Goal: Transaction & Acquisition: Purchase product/service

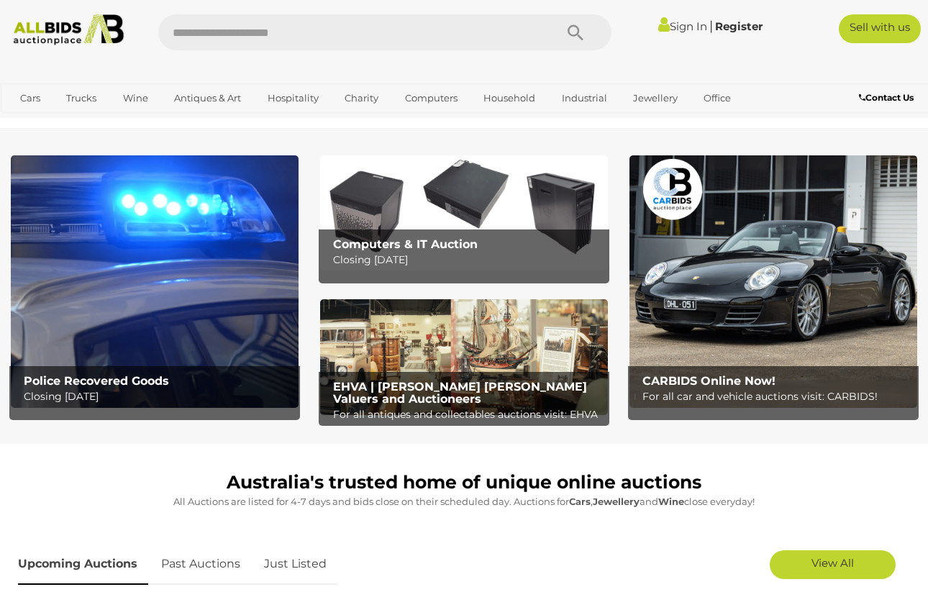
click at [68, 33] on img at bounding box center [68, 29] width 123 height 31
click at [834, 54] on div at bounding box center [464, 68] width 928 height 29
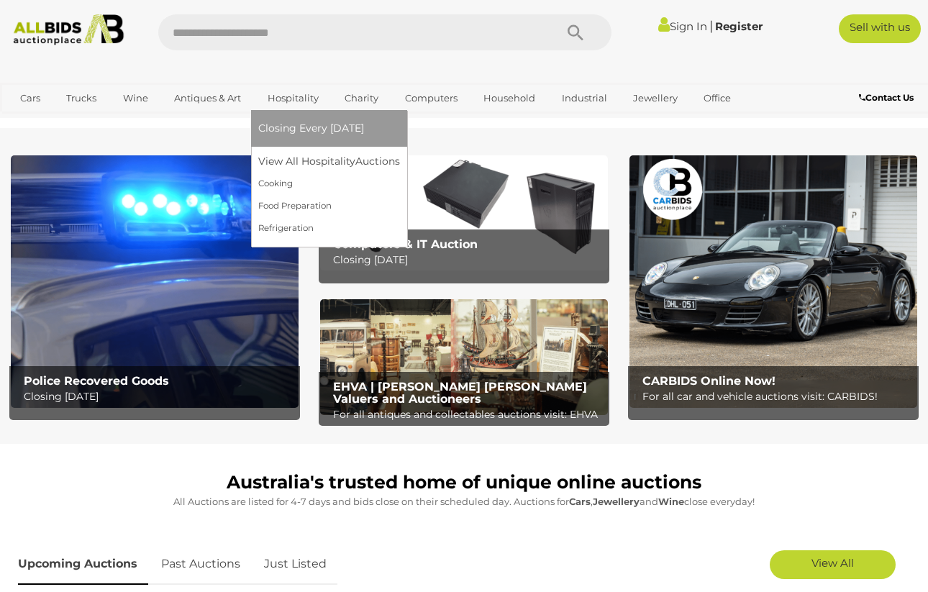
click at [296, 101] on link "Hospitality" at bounding box center [293, 98] width 70 height 24
click at [296, 168] on link "View All Hospitality Auctions" at bounding box center [332, 161] width 148 height 22
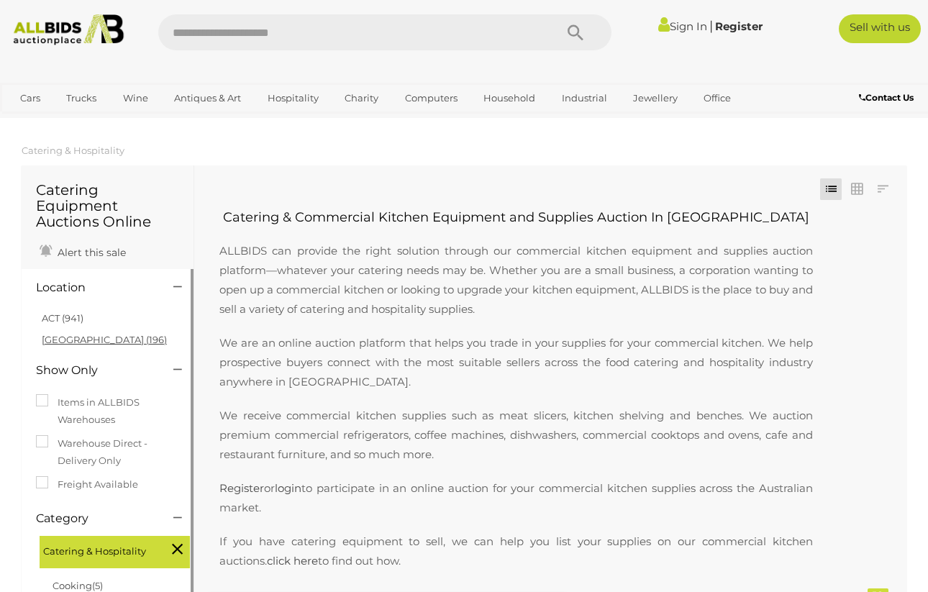
click at [71, 342] on link "[GEOGRAPHIC_DATA] (196)" at bounding box center [104, 340] width 125 height 12
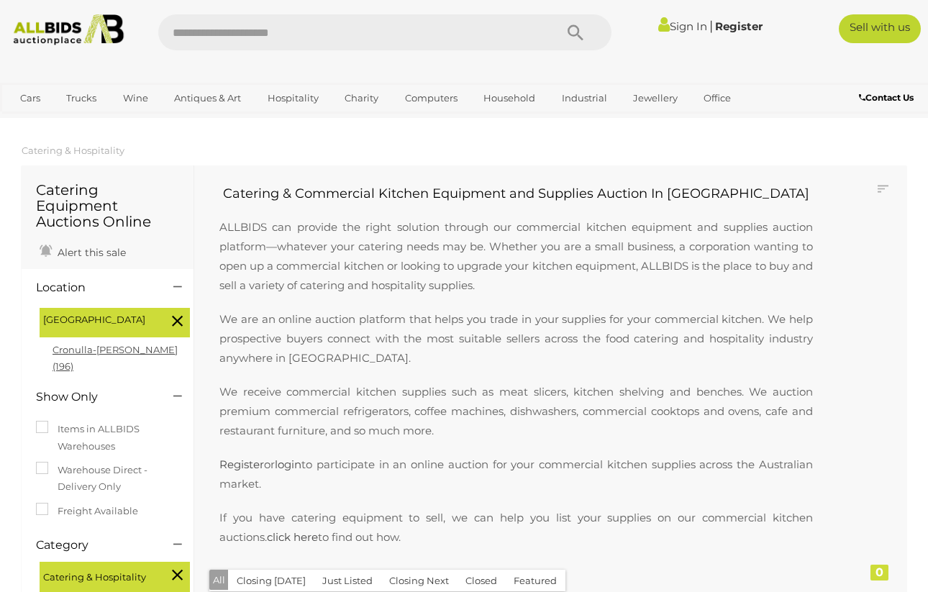
click at [122, 353] on link "Cronulla-sutherland (196)" at bounding box center [115, 358] width 125 height 28
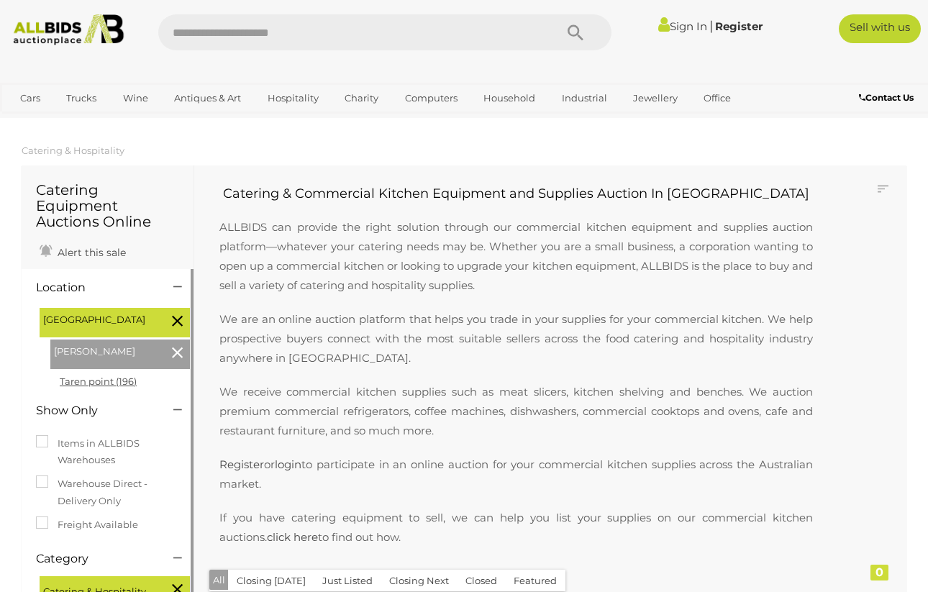
click at [134, 383] on link "Taren point (196)" at bounding box center [98, 381] width 77 height 12
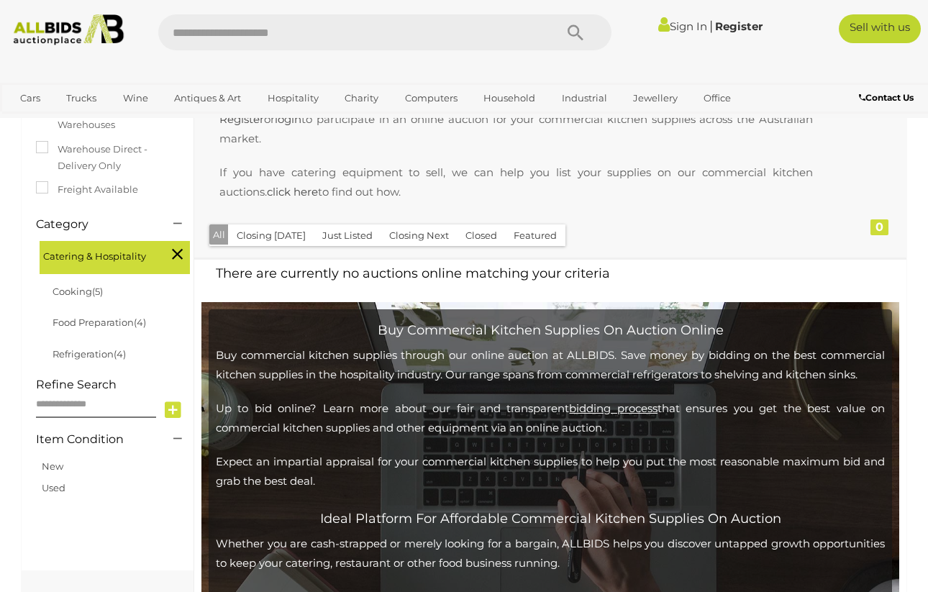
scroll to position [344, 0]
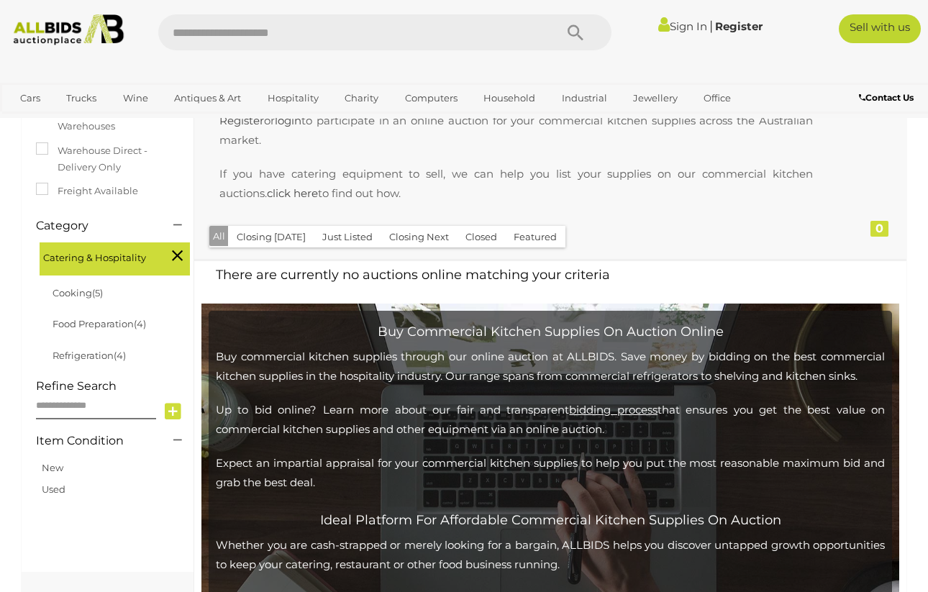
click at [181, 255] on icon at bounding box center [177, 255] width 11 height 19
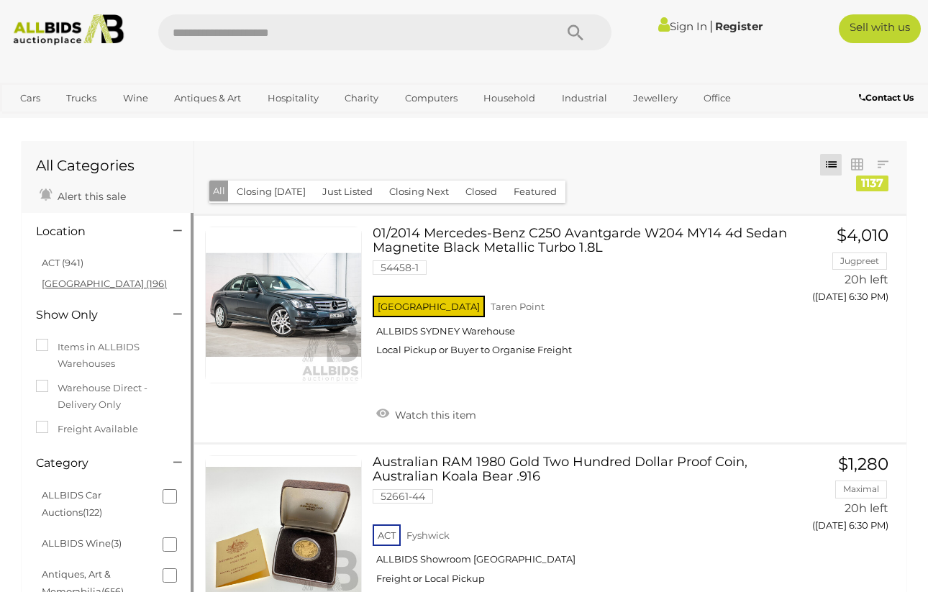
click at [68, 283] on link "[GEOGRAPHIC_DATA] (196)" at bounding box center [104, 284] width 125 height 12
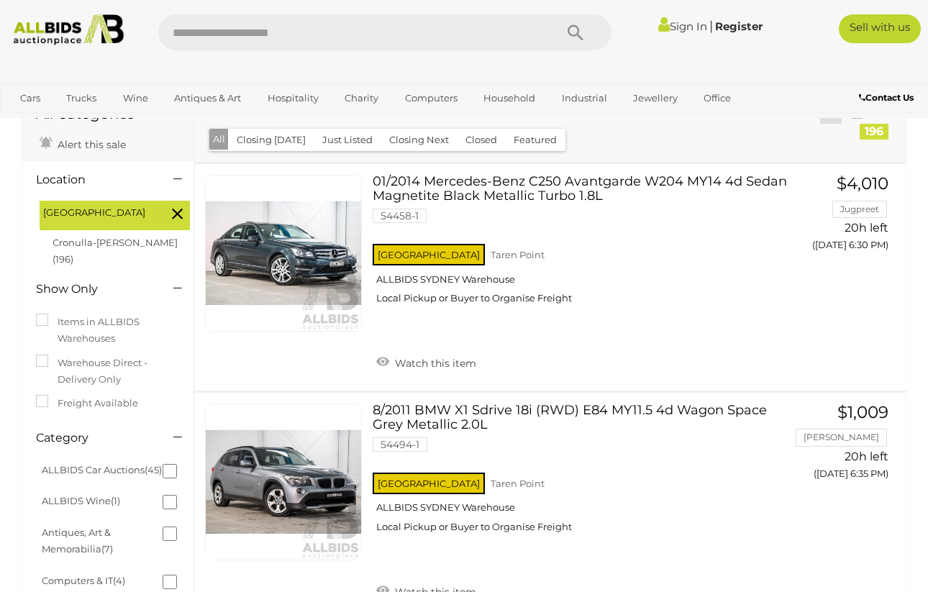
scroll to position [55, 0]
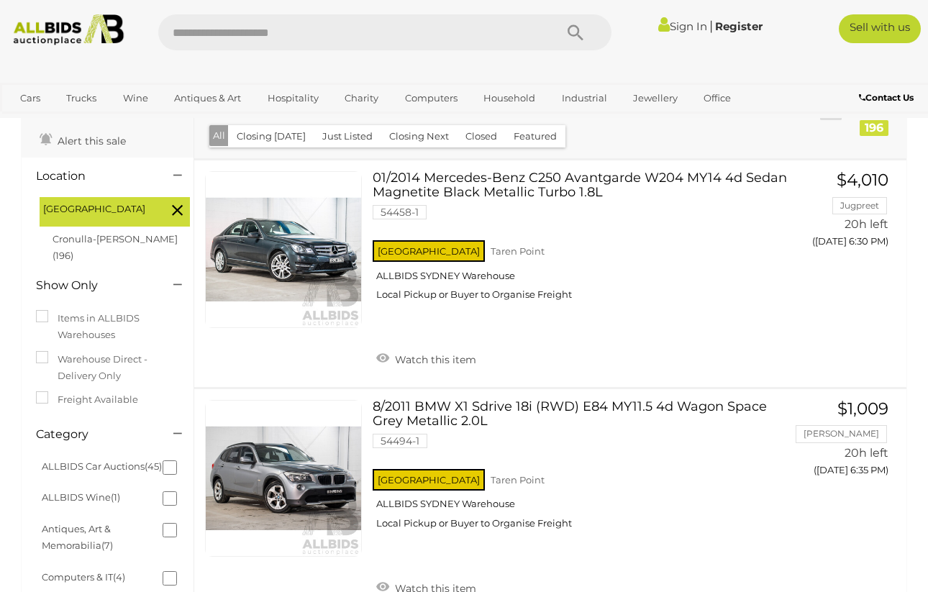
click at [165, 209] on div "[GEOGRAPHIC_DATA]" at bounding box center [115, 211] width 150 height 29
click at [179, 209] on icon at bounding box center [177, 210] width 11 height 19
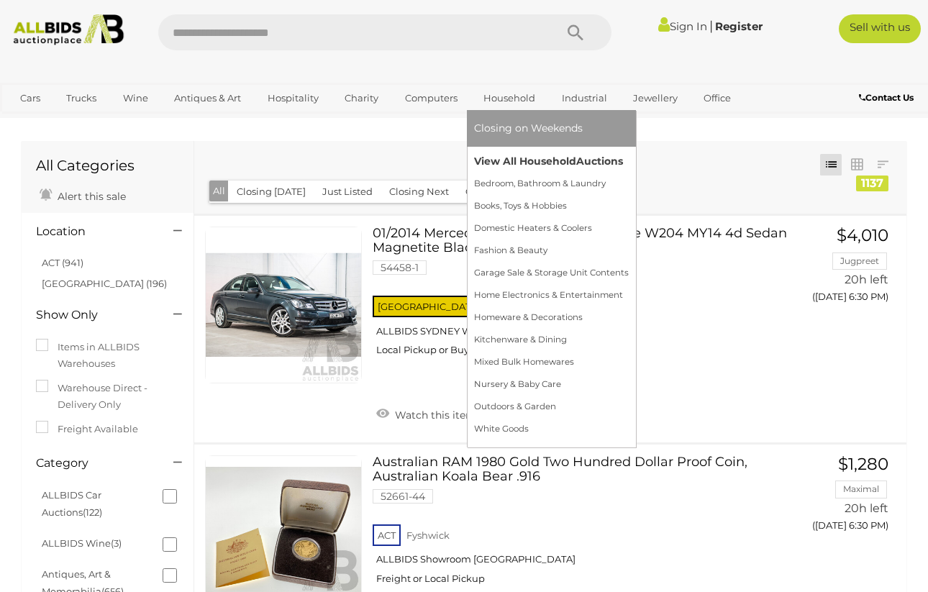
click at [509, 160] on link "View All Household Auctions" at bounding box center [551, 161] width 155 height 22
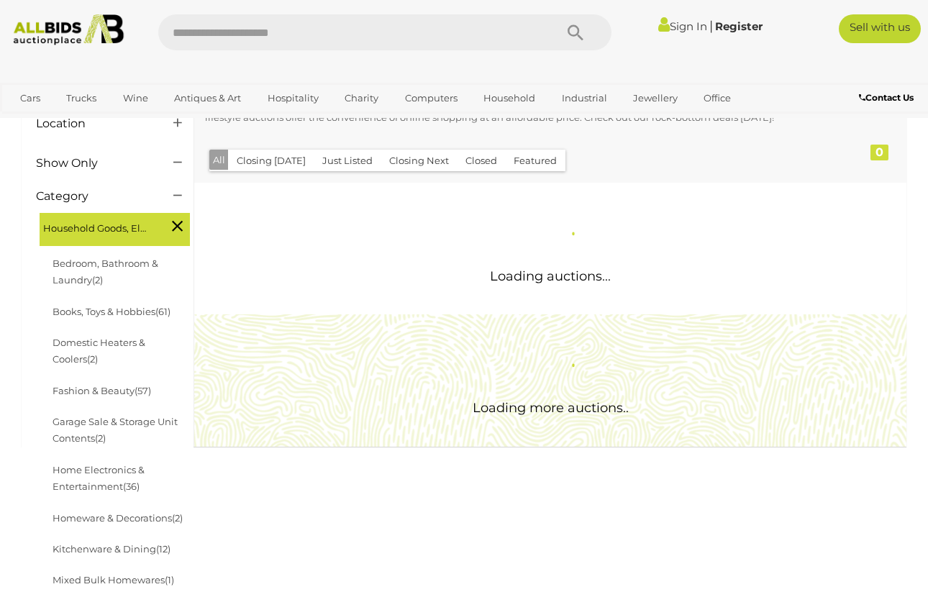
scroll to position [153, 0]
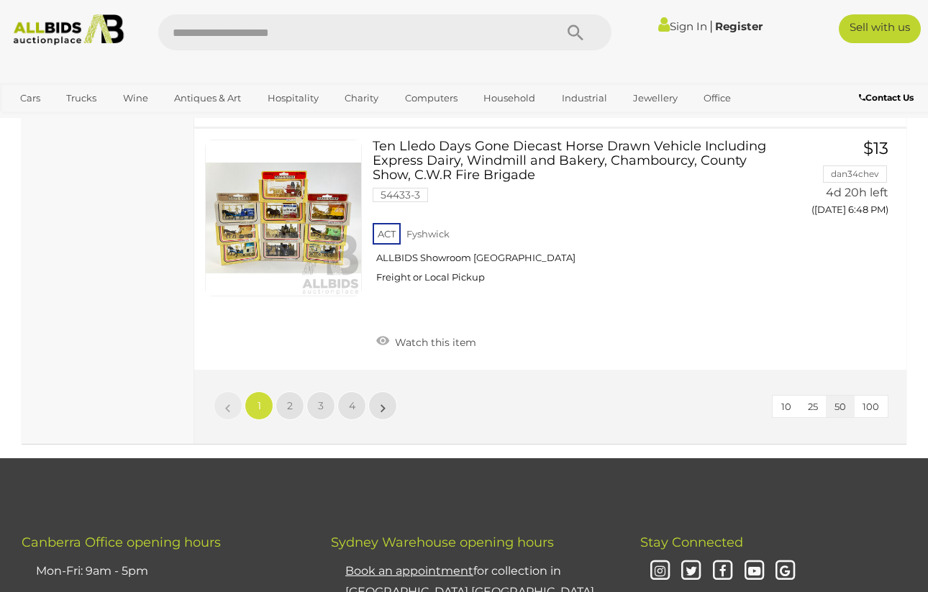
scroll to position [11234, 0]
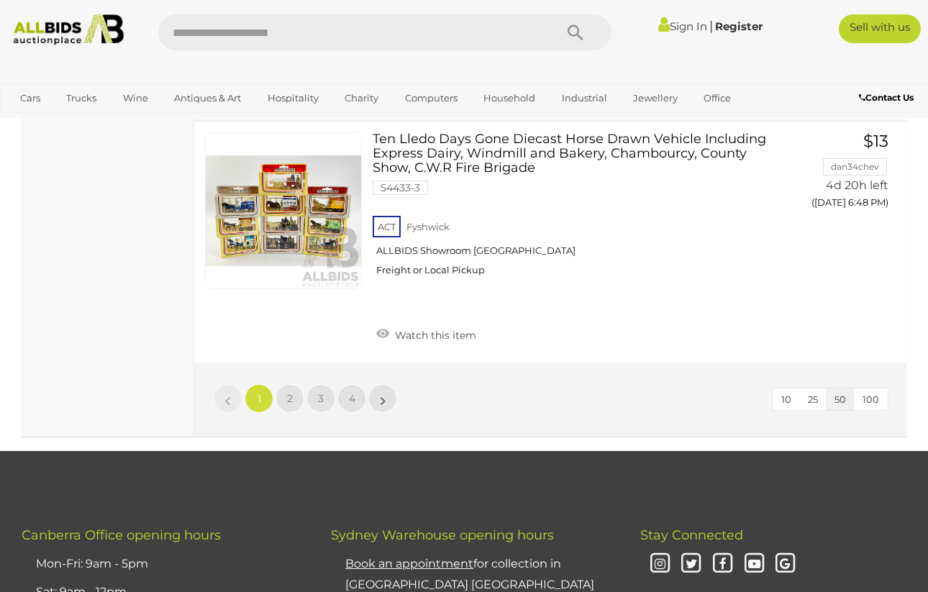
click at [382, 384] on li "»" at bounding box center [383, 398] width 28 height 29
click at [388, 384] on link "»" at bounding box center [382, 398] width 29 height 29
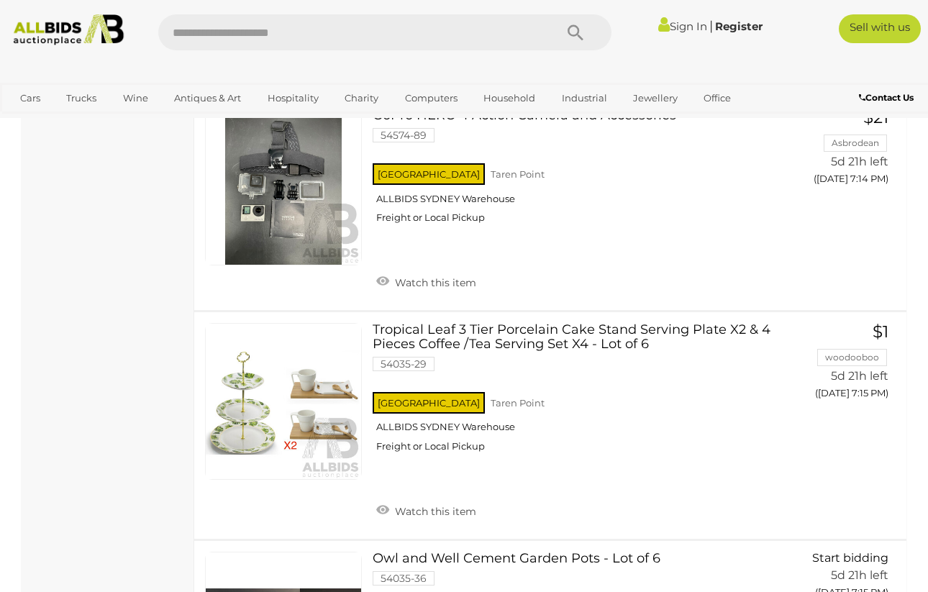
scroll to position [8617, 0]
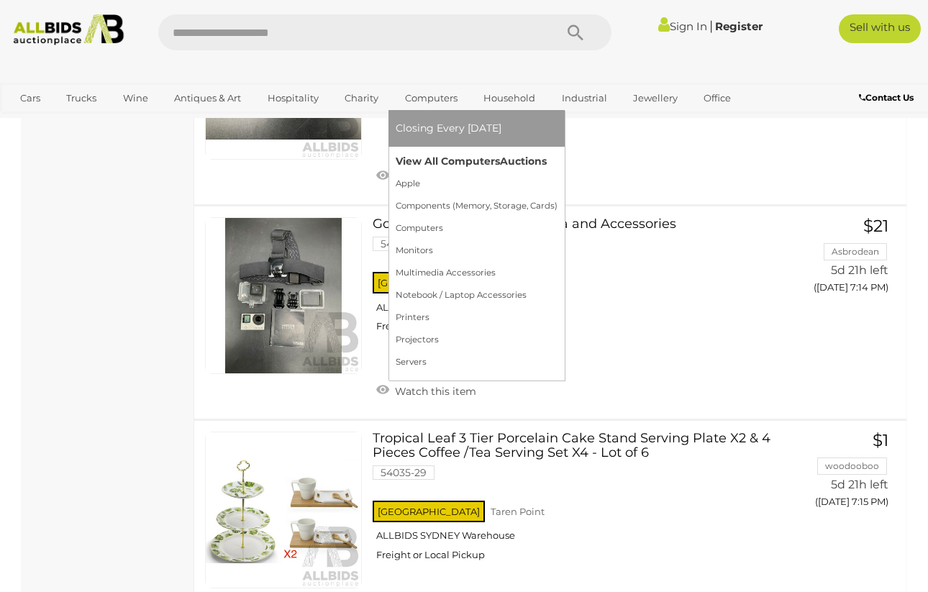
click at [439, 165] on link "View All Computers Auctions" at bounding box center [477, 161] width 162 height 22
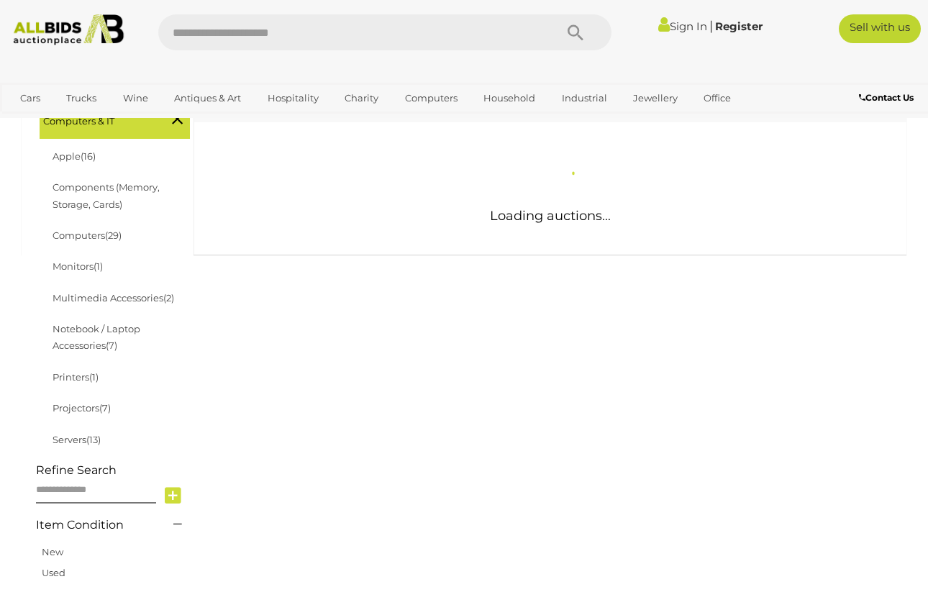
scroll to position [245, 0]
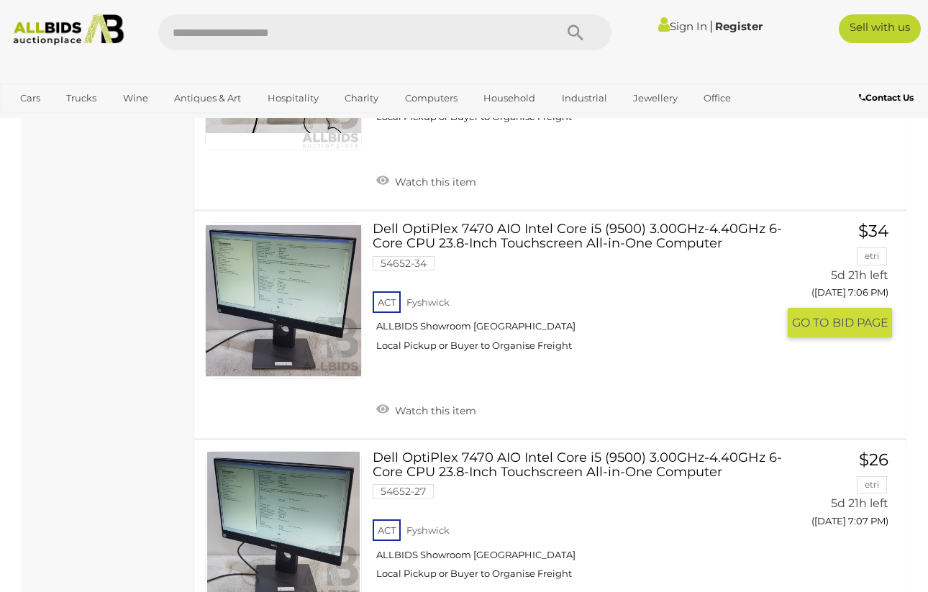
scroll to position [1328, 0]
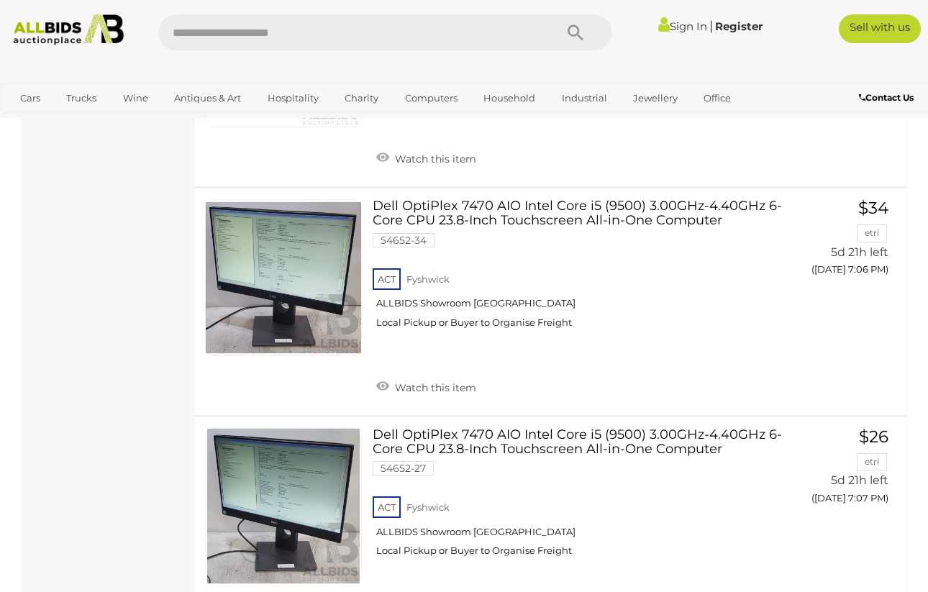
click at [219, 44] on input "text" at bounding box center [349, 32] width 382 height 36
type input "*******"
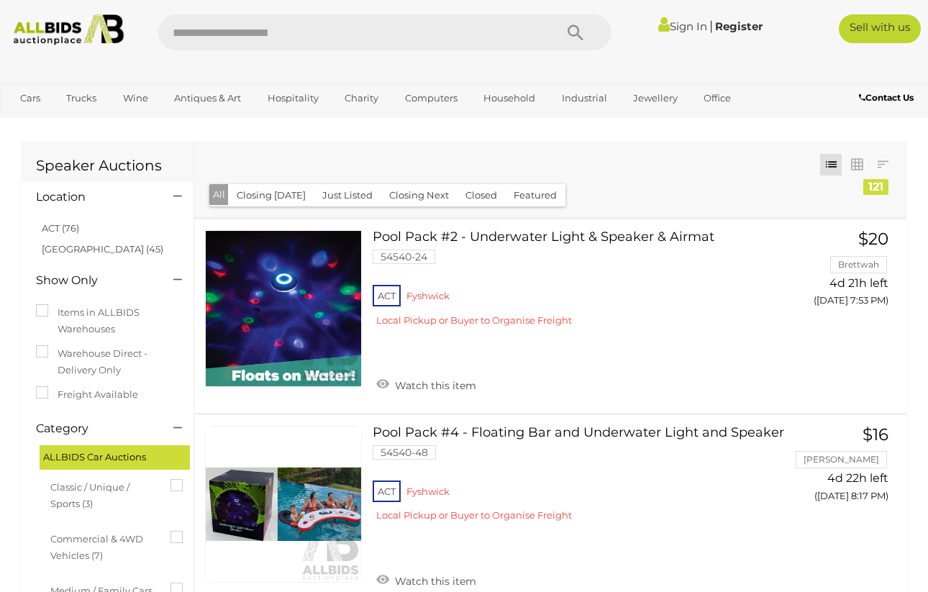
click at [281, 37] on input "text" at bounding box center [349, 32] width 382 height 36
type input "*****"
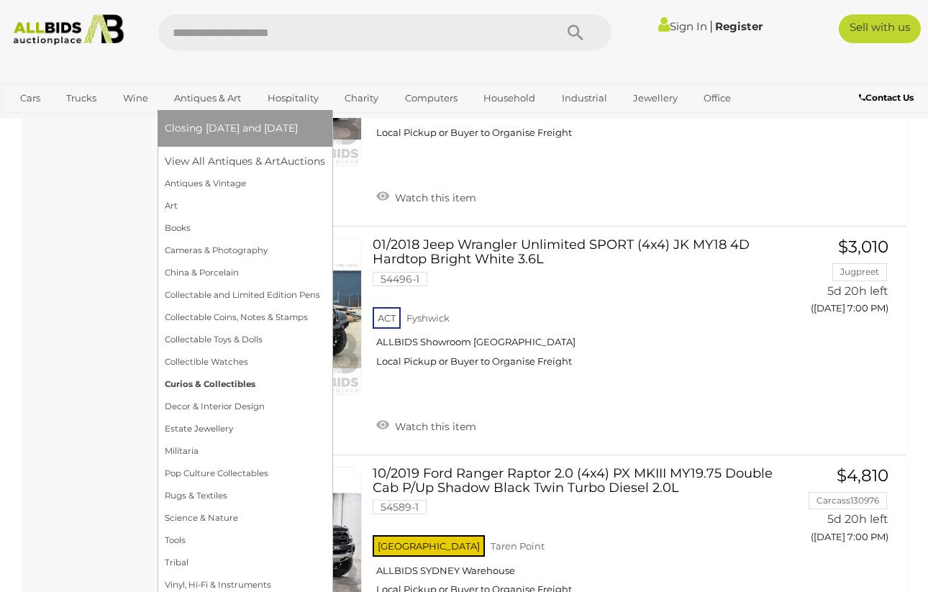
scroll to position [7426, 0]
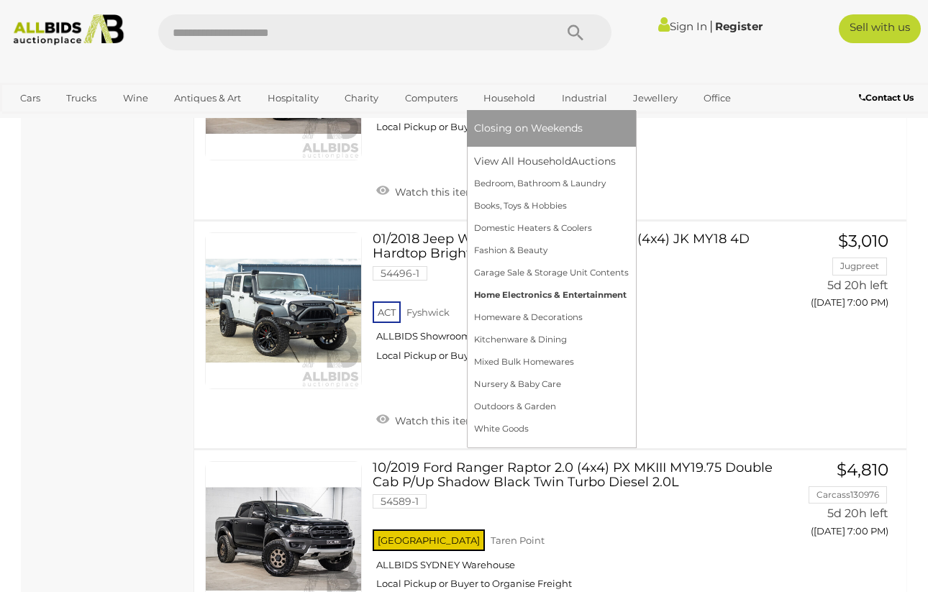
click at [558, 302] on link "Home Electronics & Entertainment" at bounding box center [551, 295] width 155 height 22
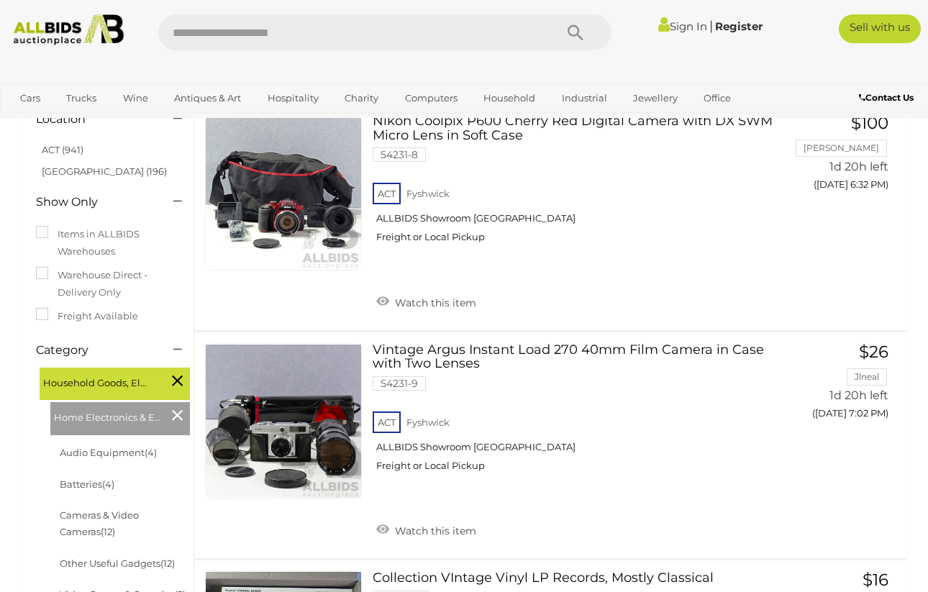
scroll to position [211, 0]
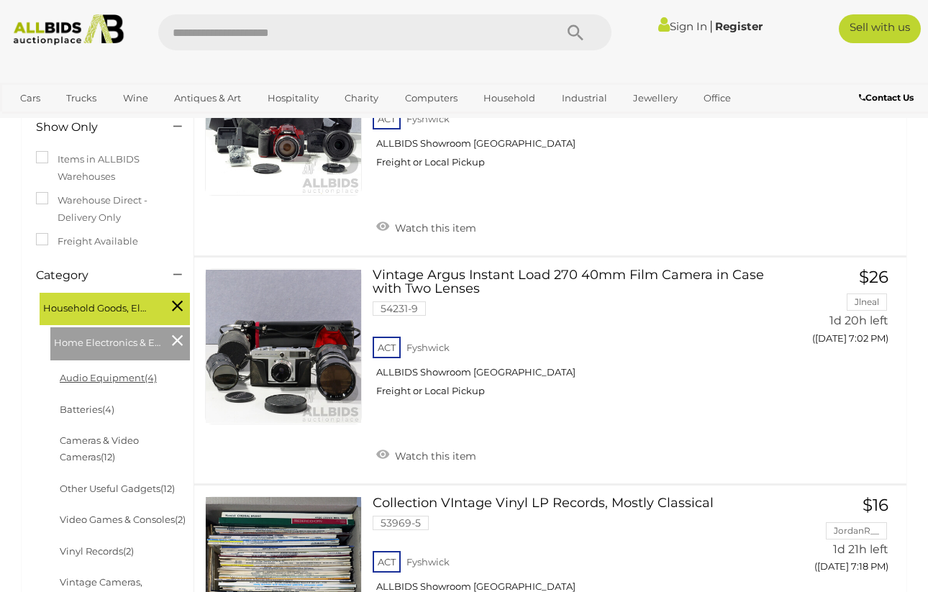
click at [128, 377] on link "Audio Equipment (4)" at bounding box center [108, 378] width 97 height 12
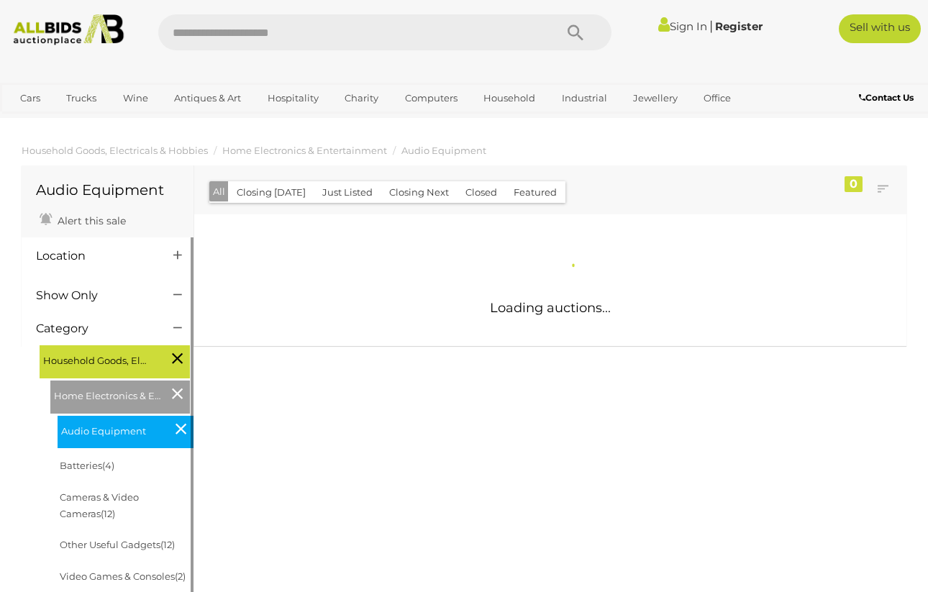
click at [177, 363] on icon at bounding box center [177, 358] width 11 height 19
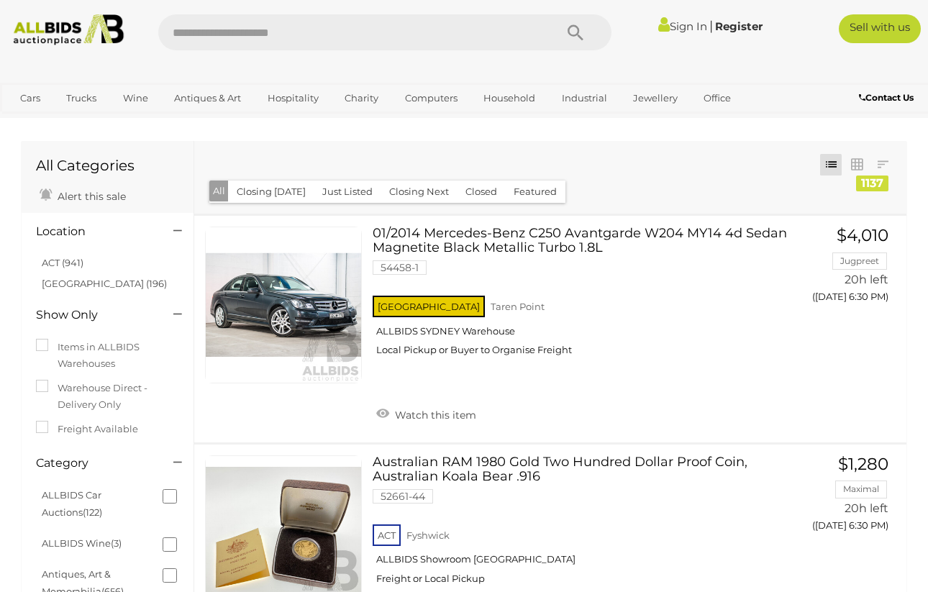
click at [284, 31] on input "text" at bounding box center [349, 32] width 382 height 36
type input "*****"
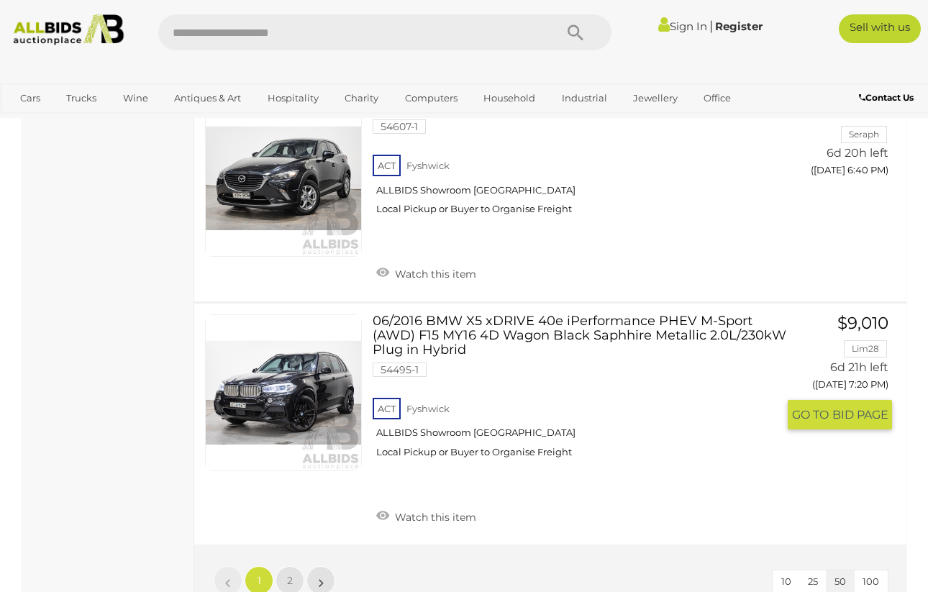
scroll to position [10982, 0]
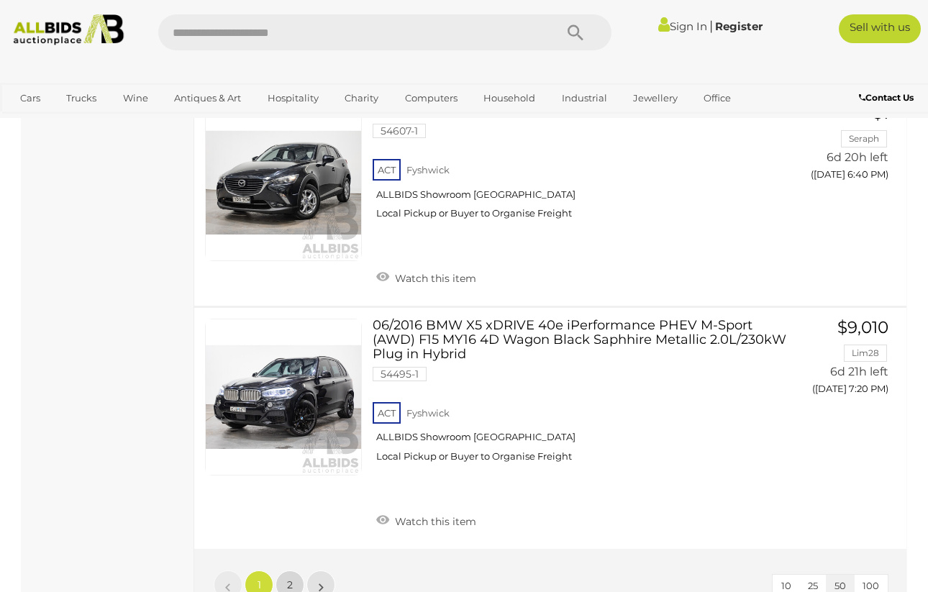
click at [293, 570] on link "2" at bounding box center [289, 584] width 29 height 29
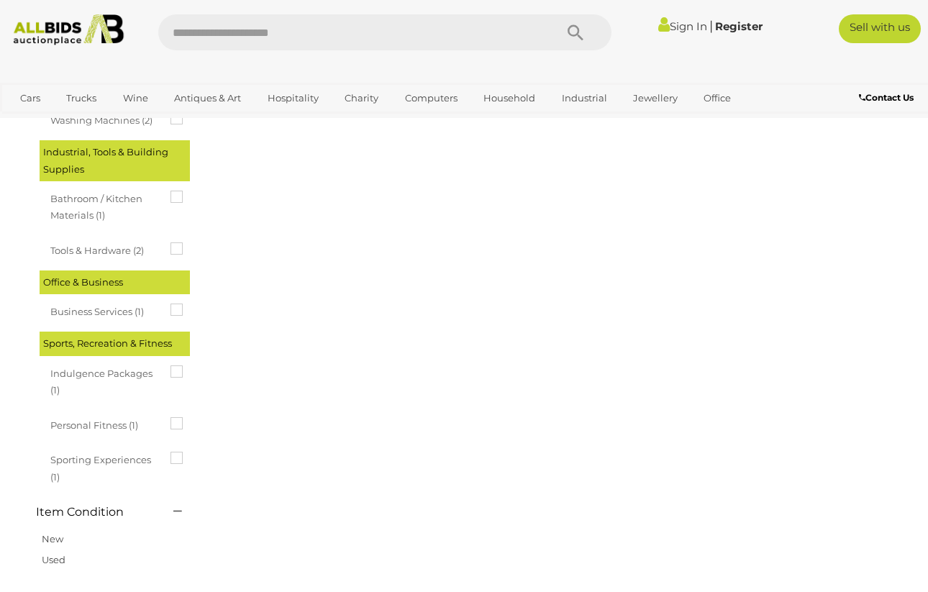
scroll to position [0, 0]
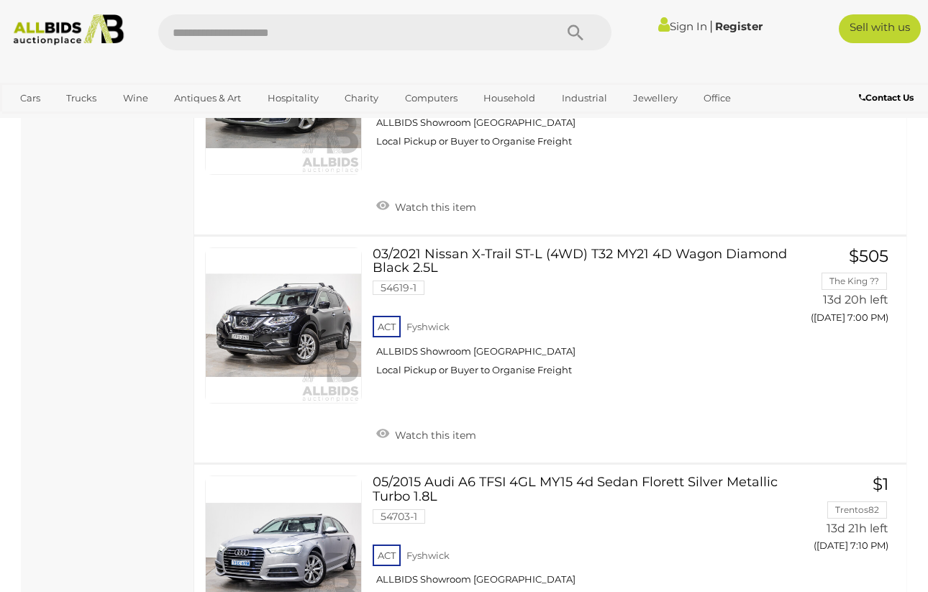
scroll to position [5539, 0]
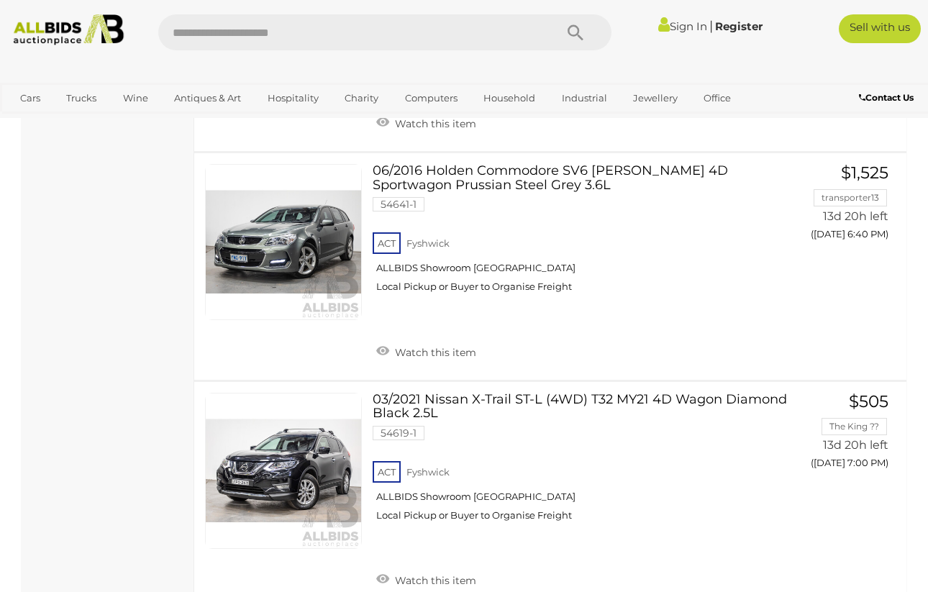
click at [50, 25] on img at bounding box center [68, 29] width 123 height 31
